Goal: Navigation & Orientation: Find specific page/section

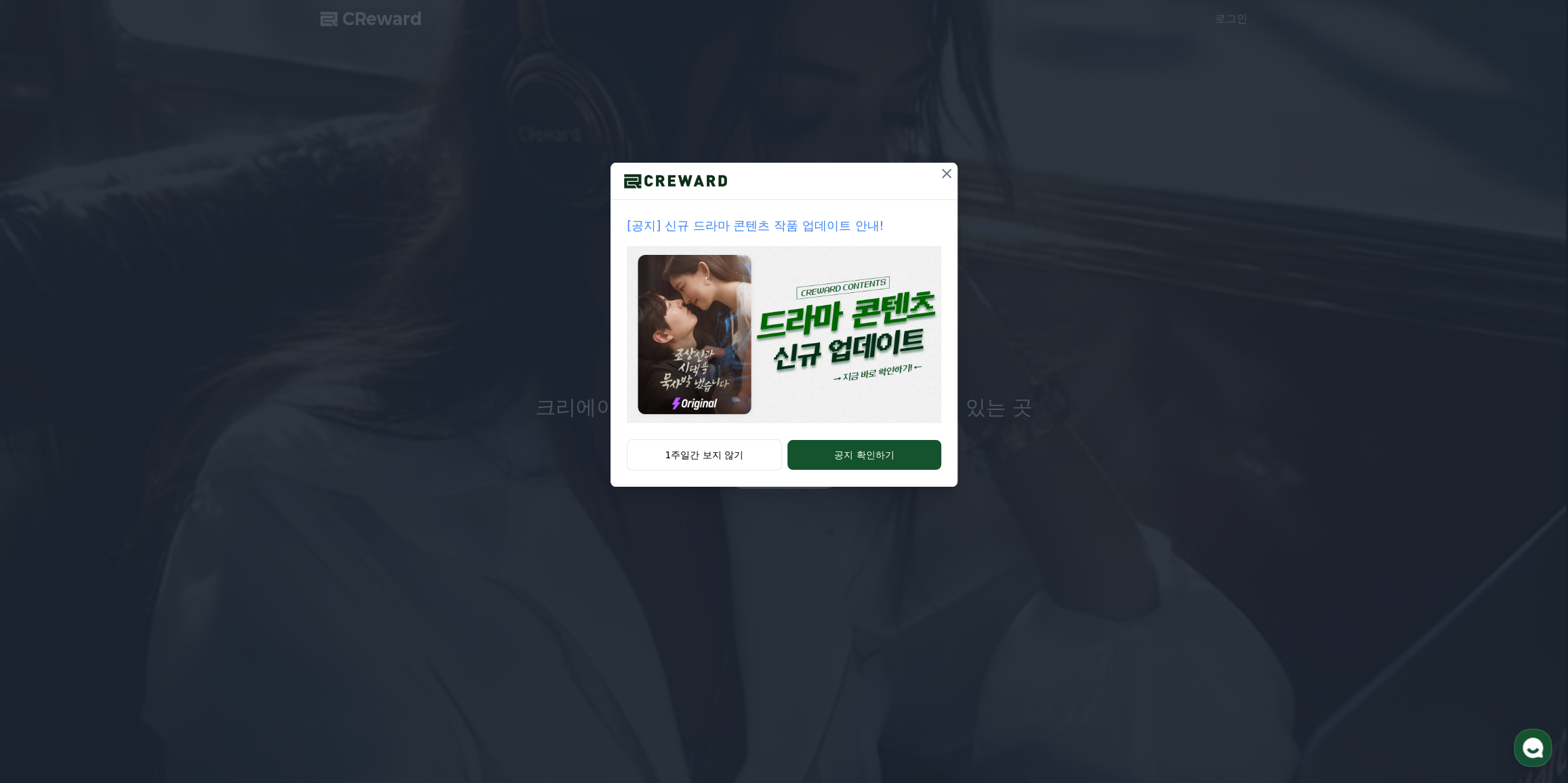
click at [833, 312] on img at bounding box center [784, 334] width 314 height 177
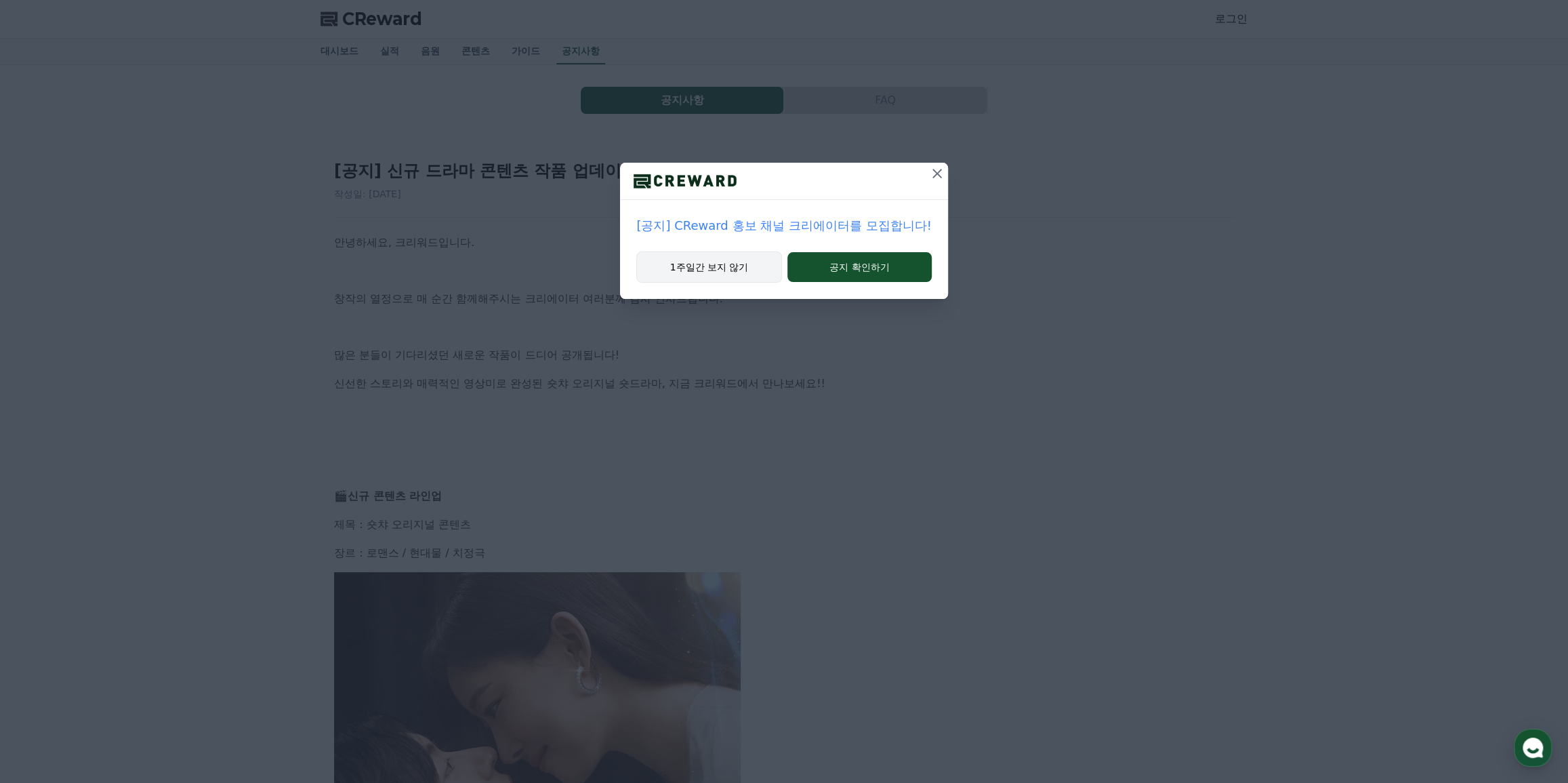
click at [762, 271] on button "1주일간 보지 않기" at bounding box center [709, 267] width 145 height 31
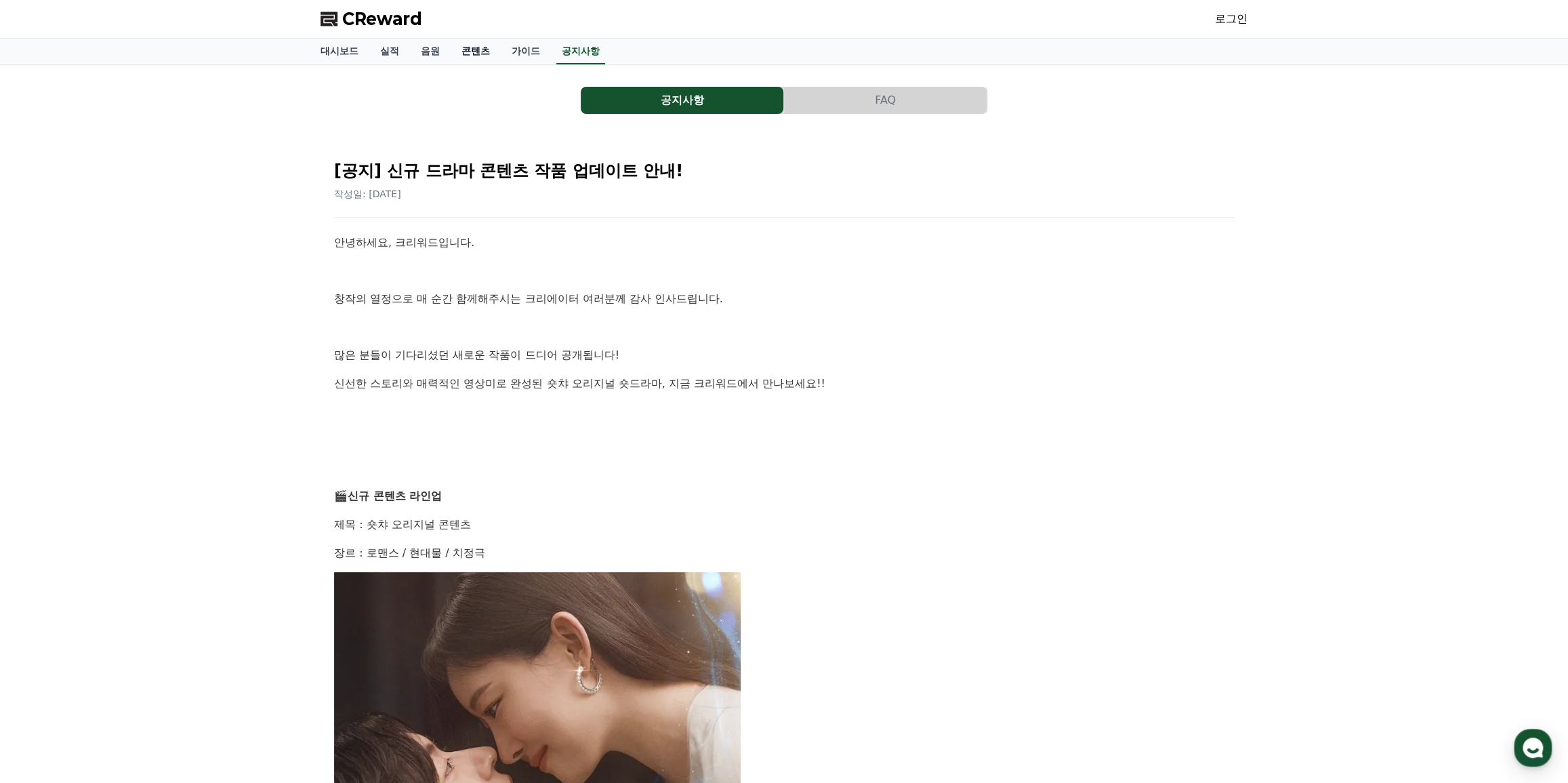
click at [481, 54] on link "콘텐츠" at bounding box center [476, 51] width 50 height 26
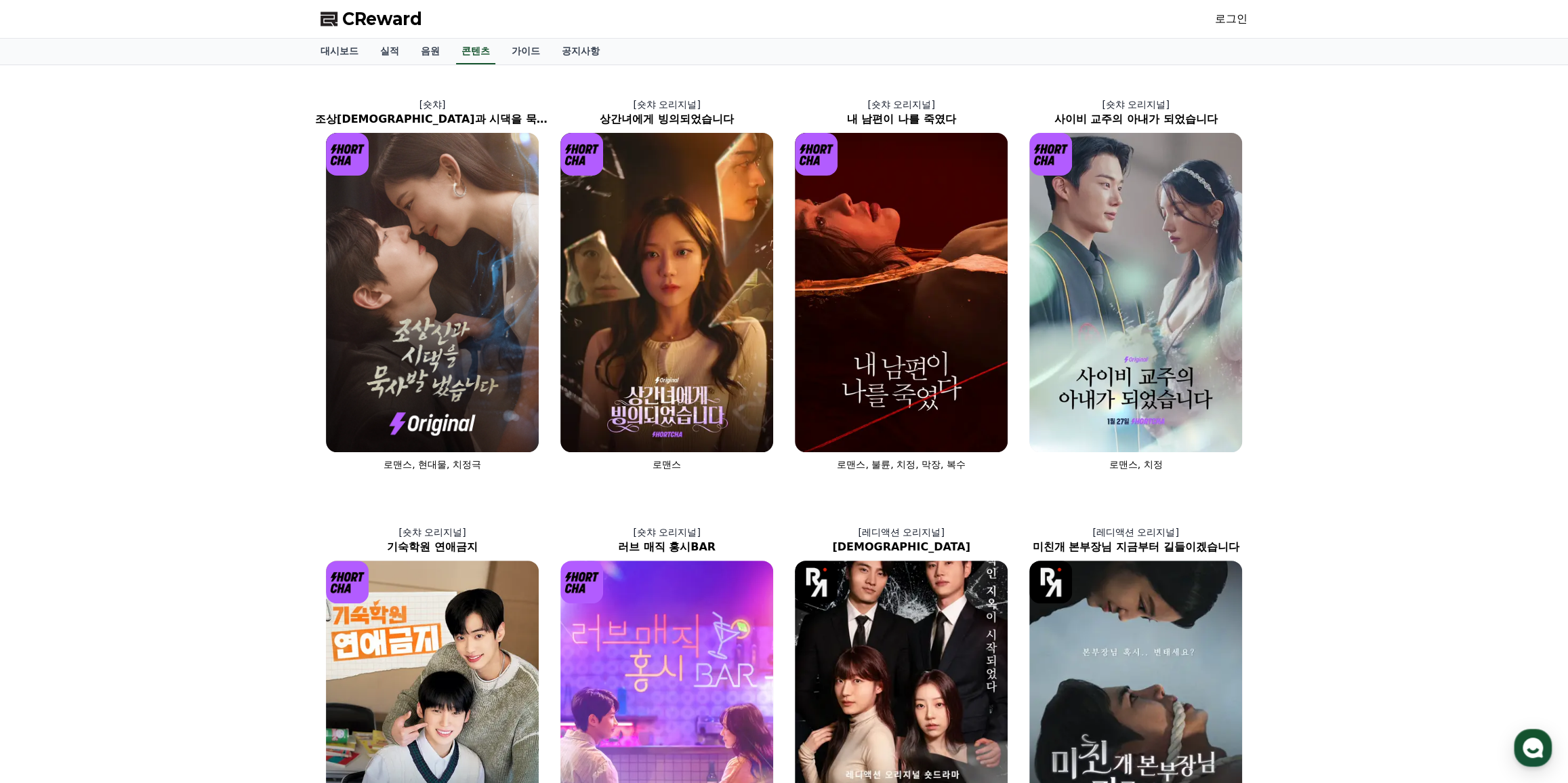
drag, startPoint x: 1242, startPoint y: 333, endPoint x: 1253, endPoint y: 208, distance: 125.5
